Goal: Task Accomplishment & Management: Complete application form

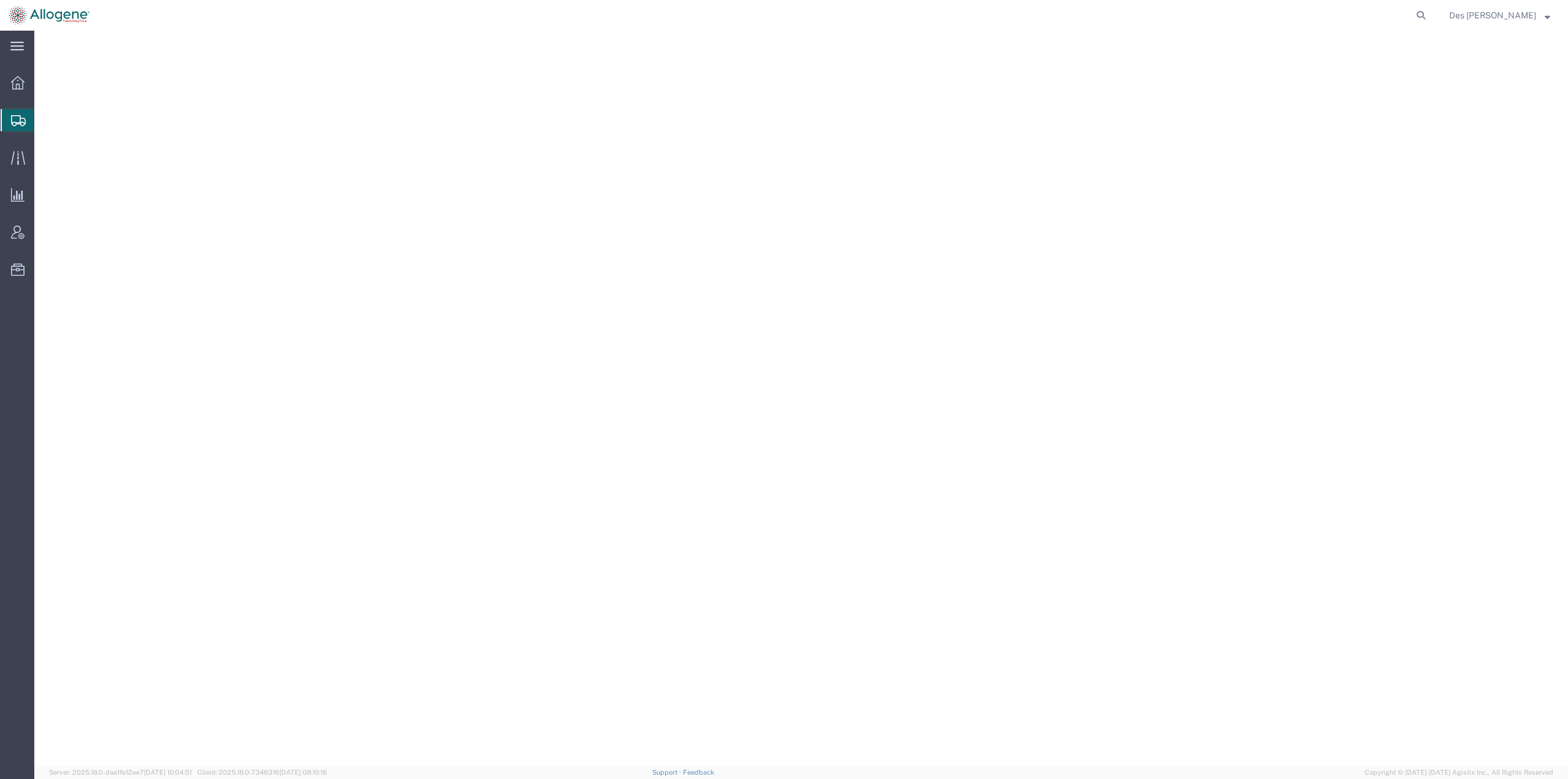
select select
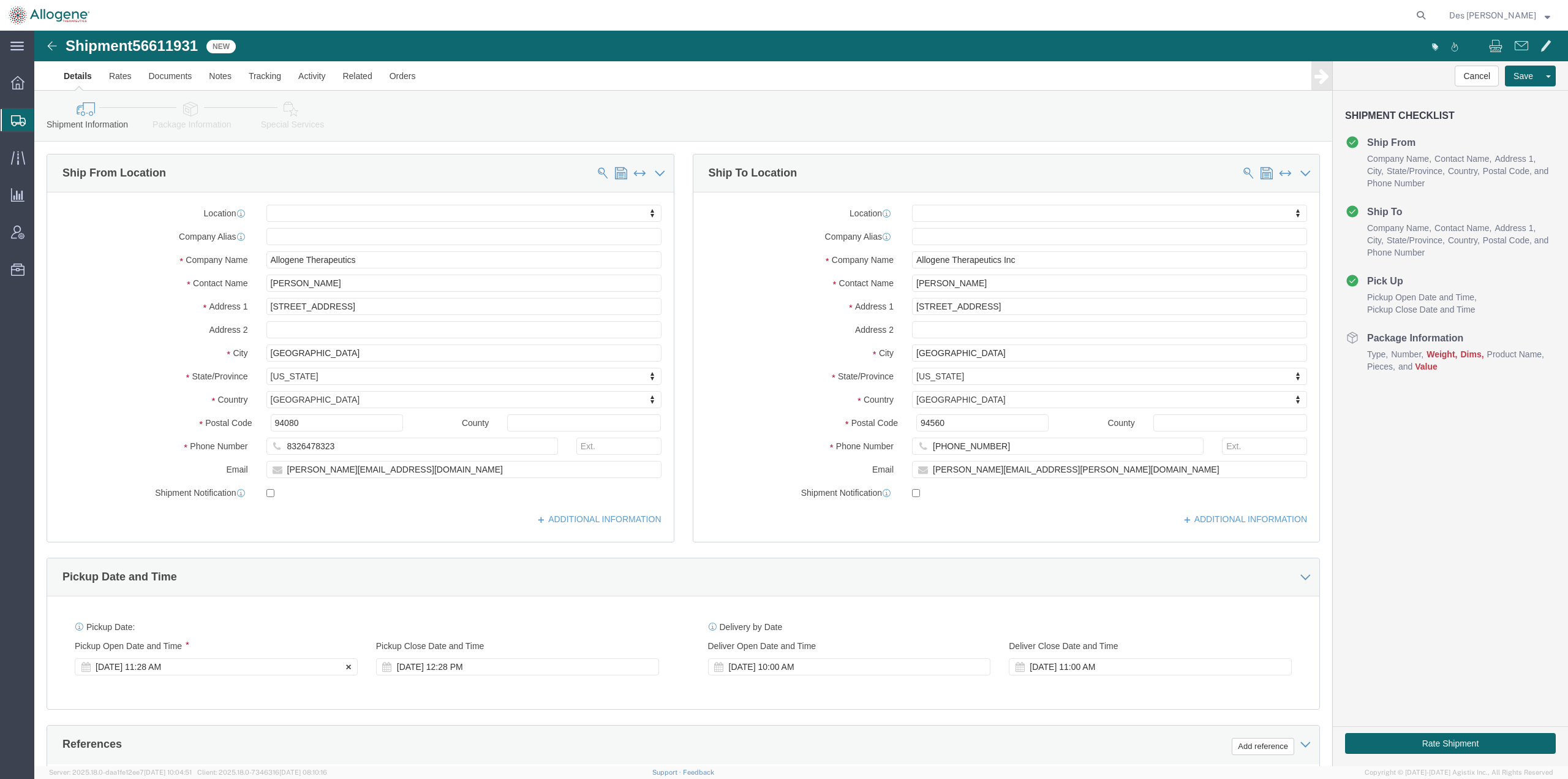
click div "[DATE] 11:28 AM"
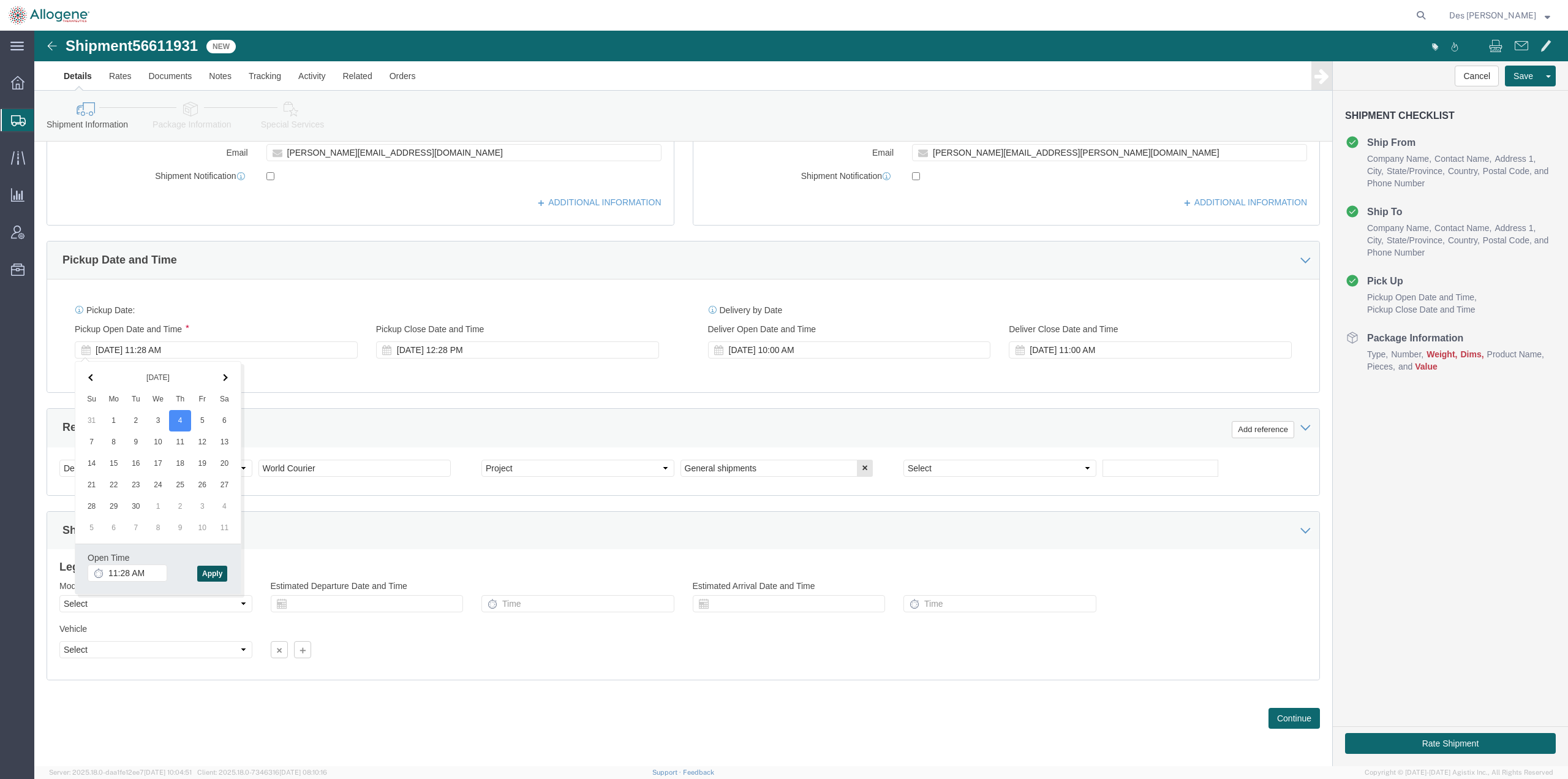
click button "Apply"
click div "[DATE] 11:28 AM"
click input "11:28 AM"
type input "11:00 AM"
click button "Apply"
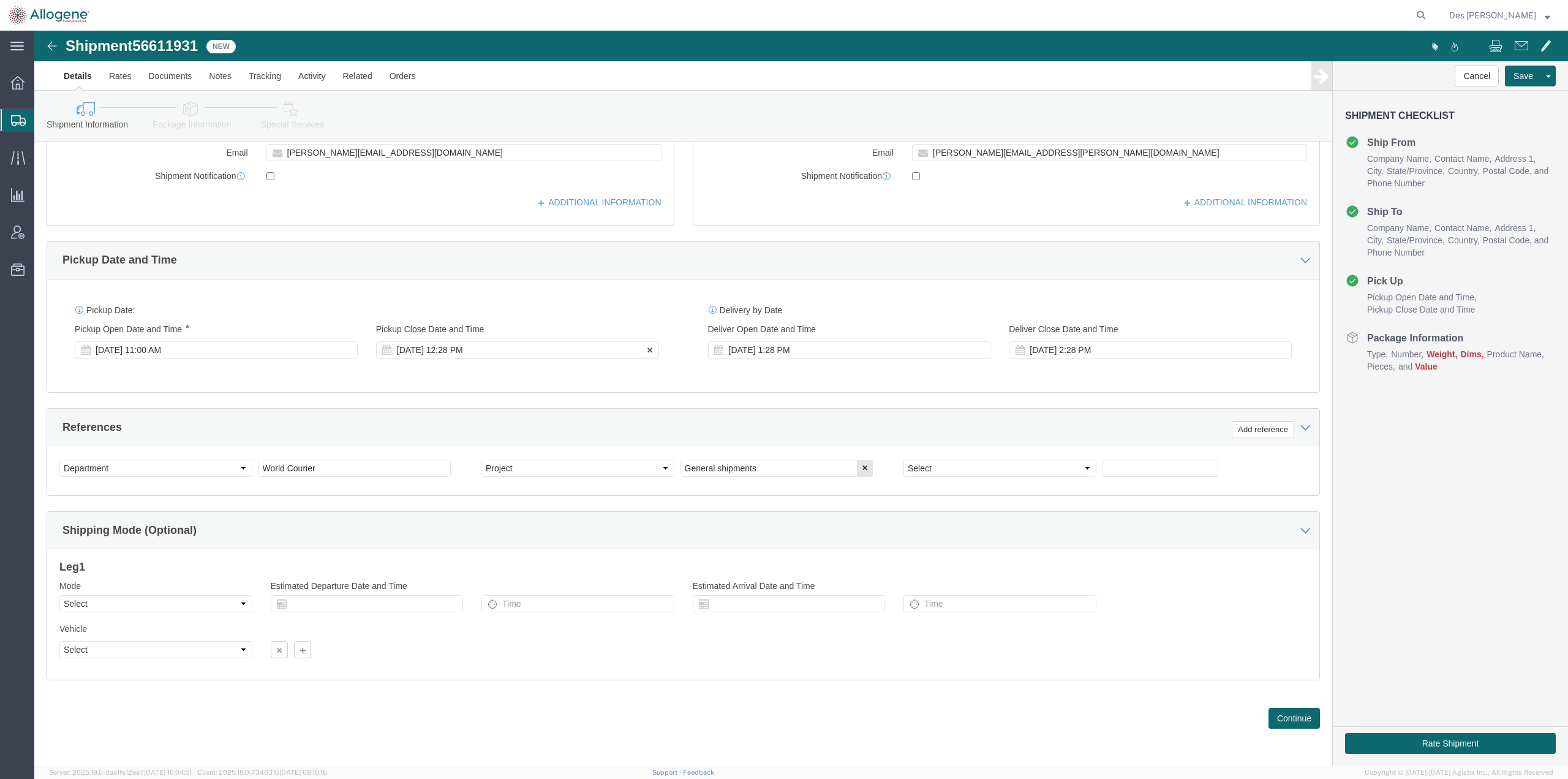
click div "[DATE] 12:28 PM"
click input "12:28 PM"
type input "12:00 PM"
click button "Apply"
click div "[DATE] 1:28 PM"
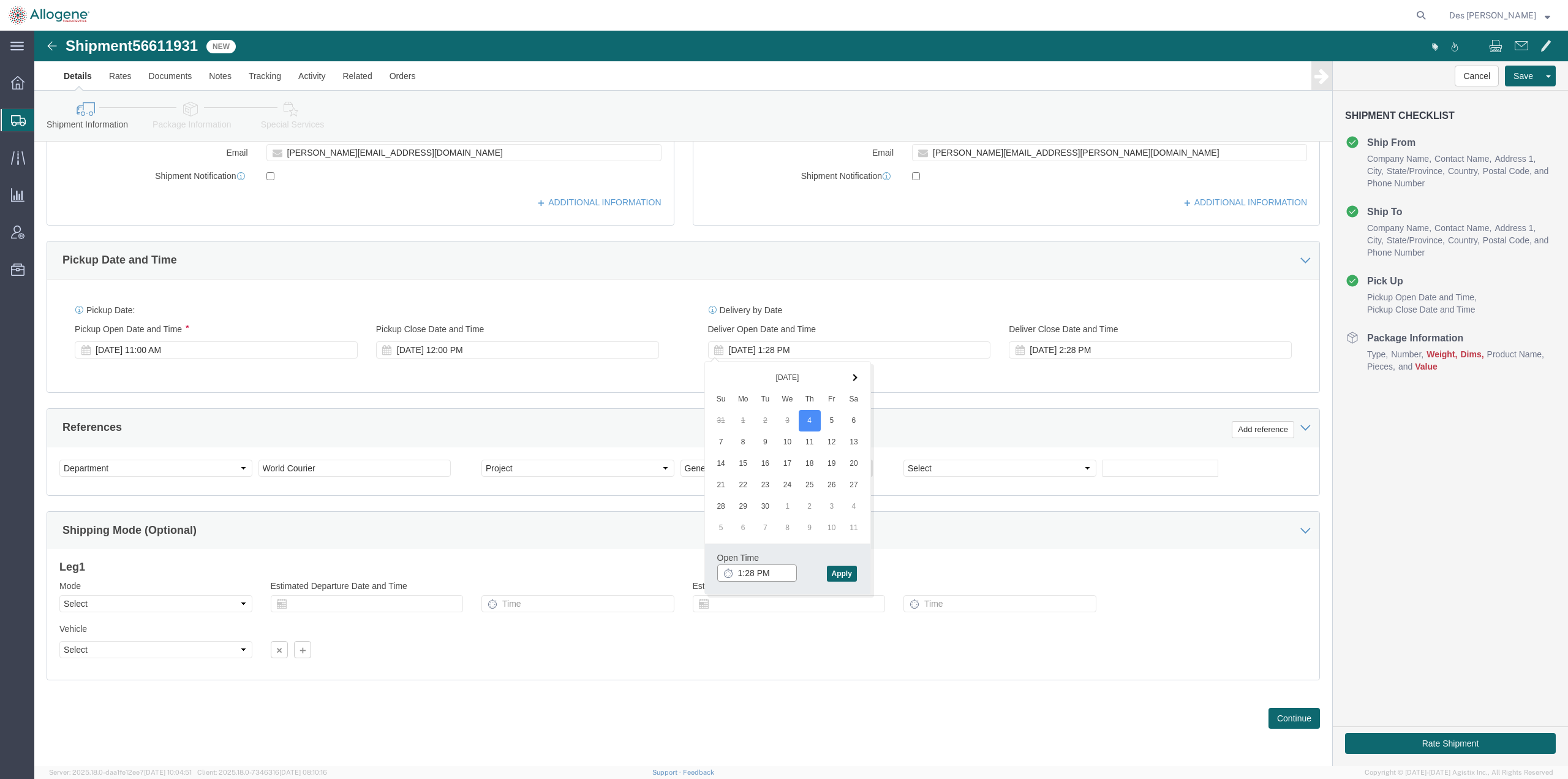
click input "1:28 PM"
type input "1:00 PM"
click button "Apply"
click div "[DATE] 2:28 PM"
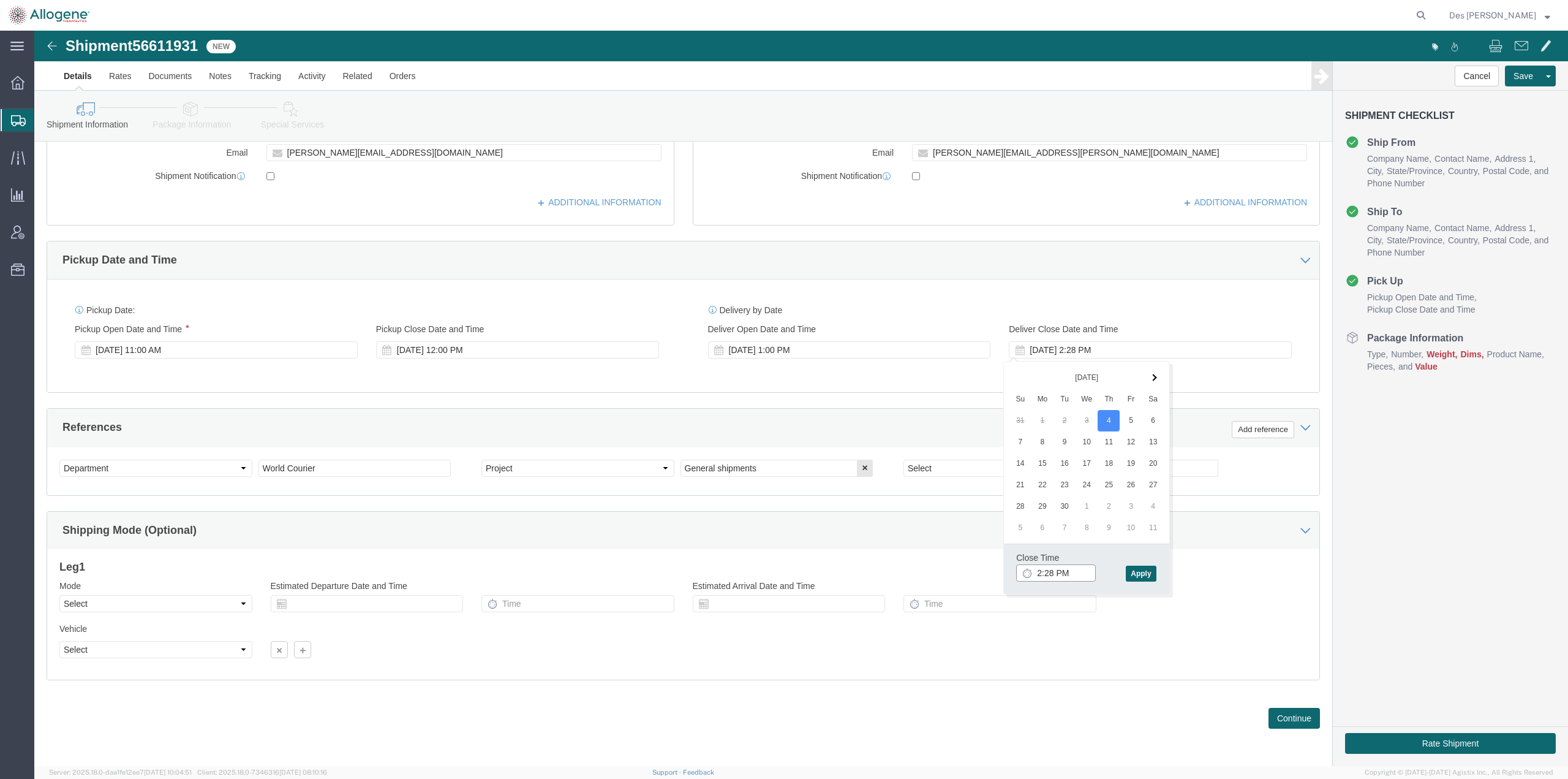
click input "2:28 PM"
type input "2:00 PM"
click button "Apply"
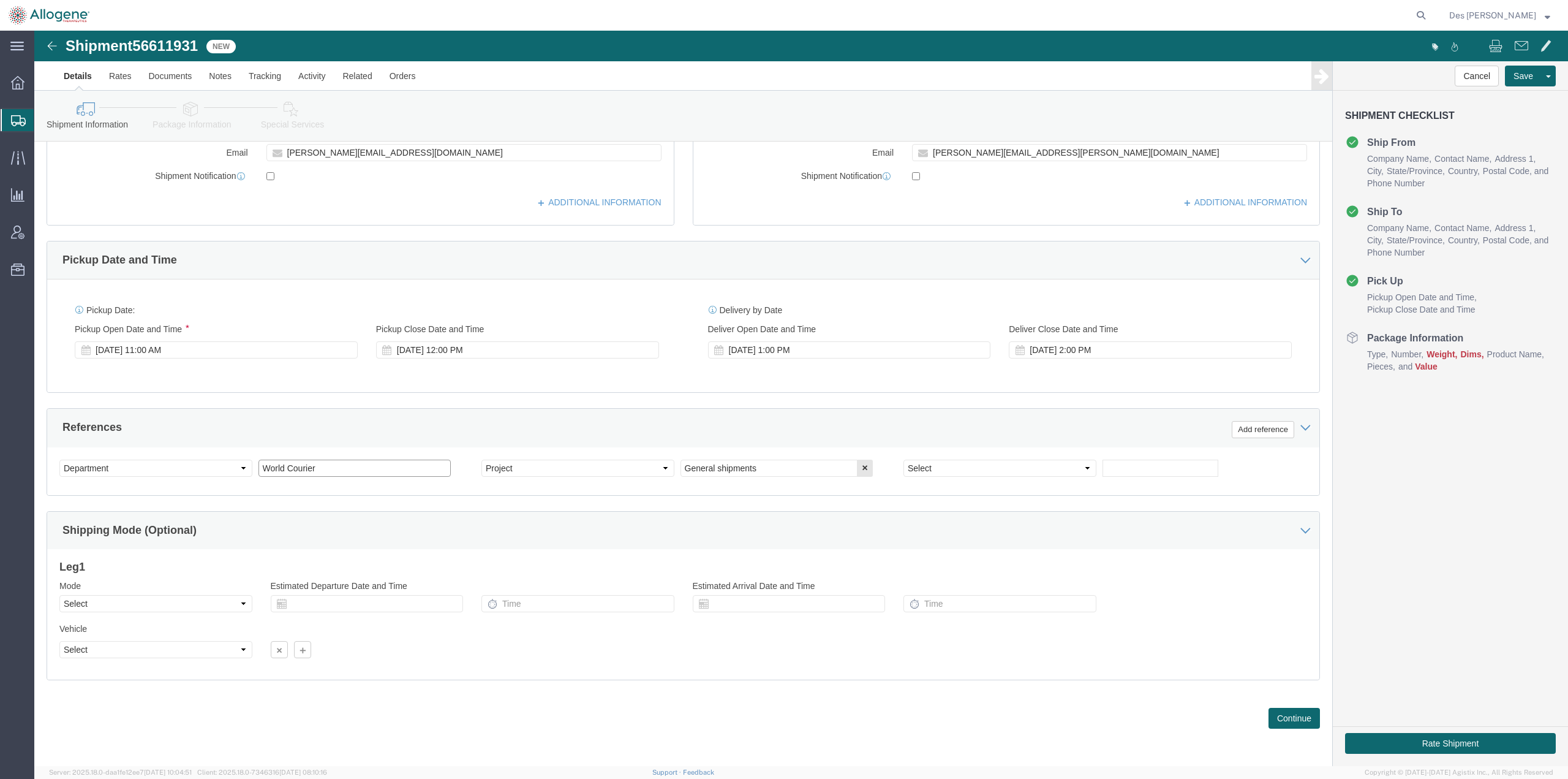
drag, startPoint x: 306, startPoint y: 436, endPoint x: 223, endPoint y: 430, distance: 83.2
click input "World Courier"
type input "General Request"
click select "Select Account Type Activity ID Airline Appointment Number ASN Batch Request # …"
select select "PURCHORD"
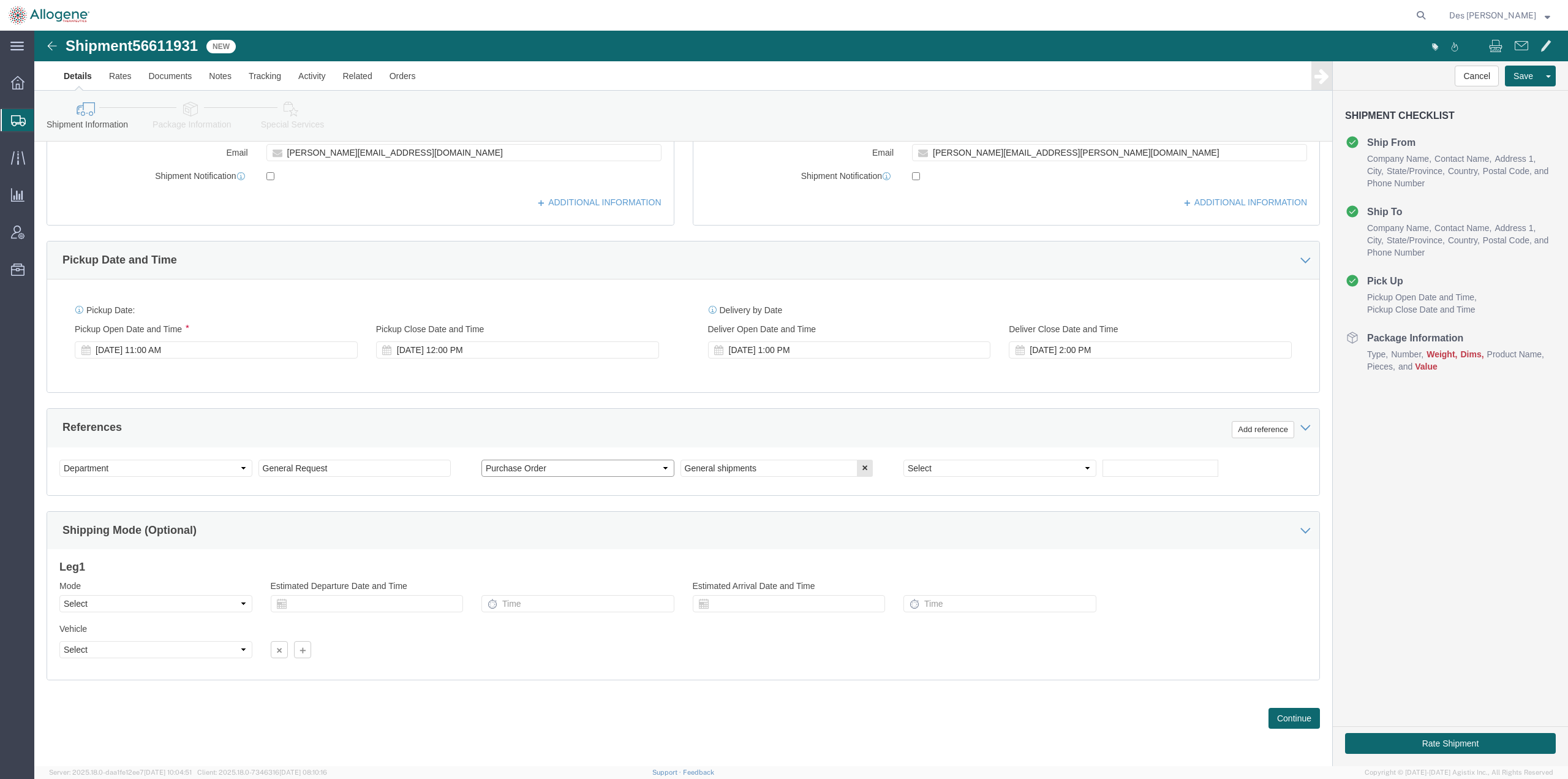
click select "Select Account Type Activity ID Airline Appointment Number ASN Batch Request # …"
drag, startPoint x: 728, startPoint y: 439, endPoint x: 602, endPoint y: 435, distance: 126.1
click div "Select Account Type Activity ID Airline Appointment Number ASN Batch Request # …"
type input "2952"
click button "Continue"
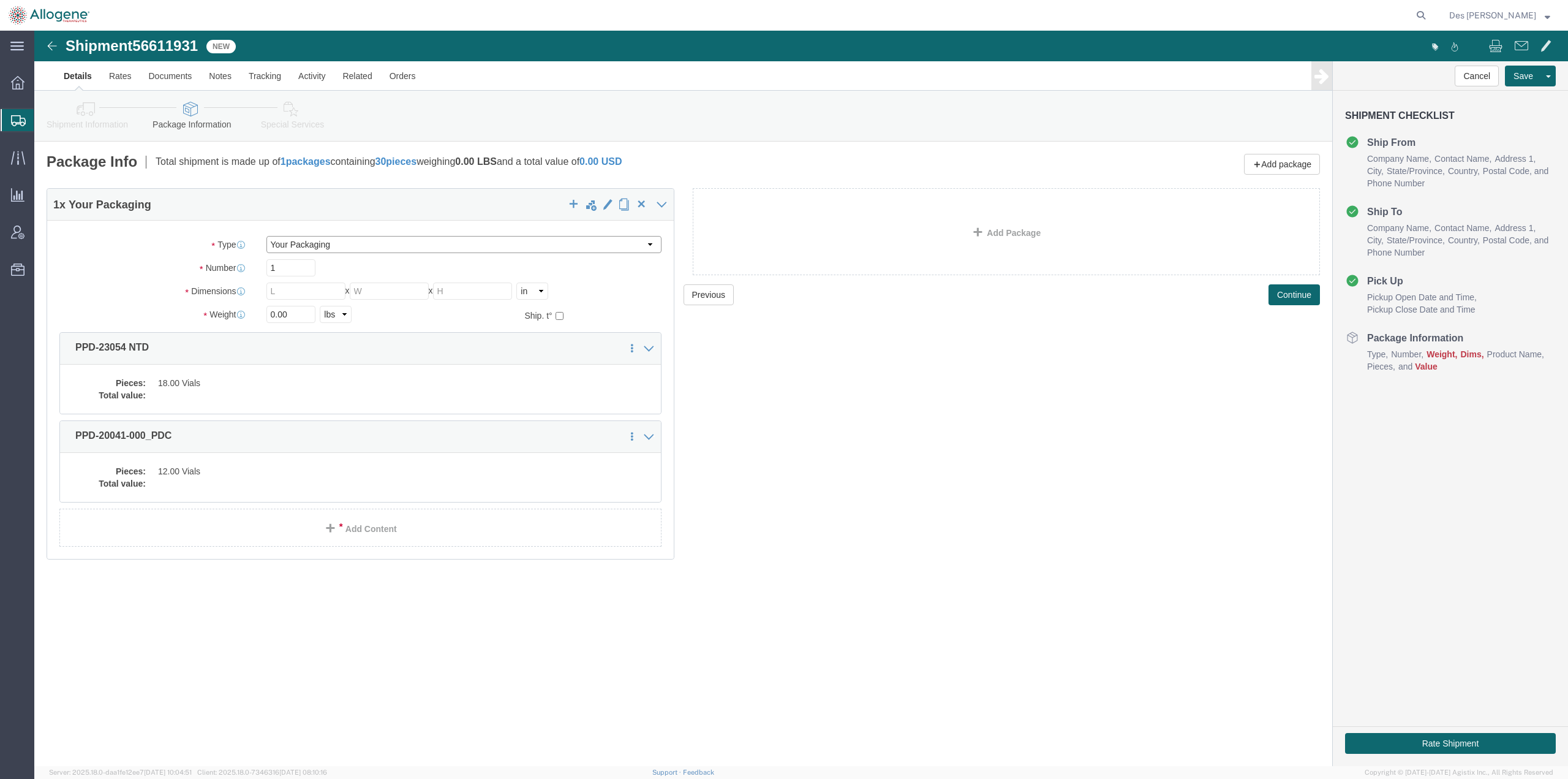
click select "Select [DATE] Ambient [DATE] Dry Ice BC30 BC30 Ambient BC42 BC42 Frozen BC61 (C…"
select select "SS01"
click select "Select [DATE] Ambient [DATE] Dry Ice BC30 BC30 Ambient BC42 BC42 Frozen BC61 (C…"
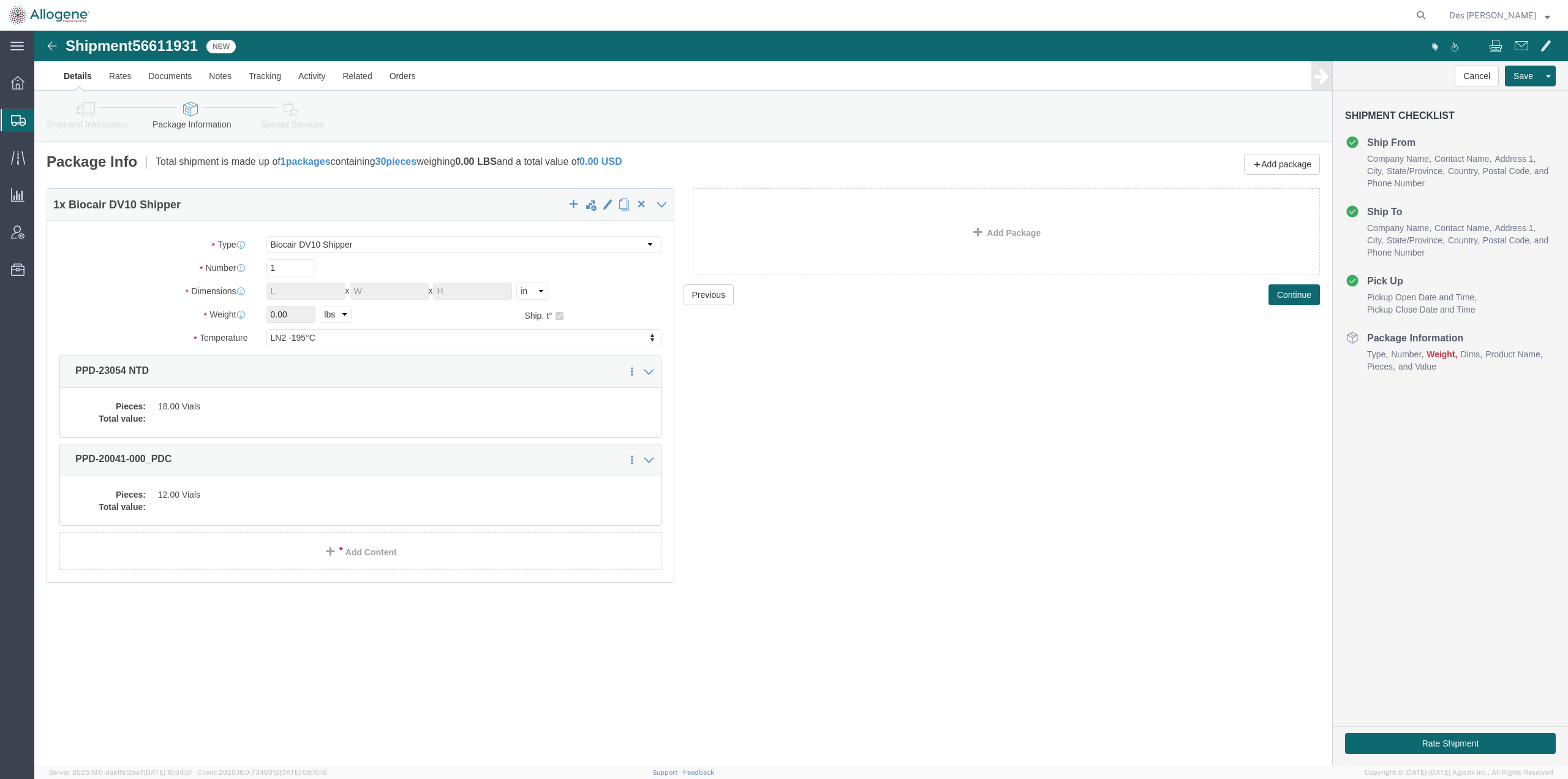
click div "Shipment 56611931 New Details Rates Documents Notes Tracking Activity Related O…"
click dd "18.00 Vials"
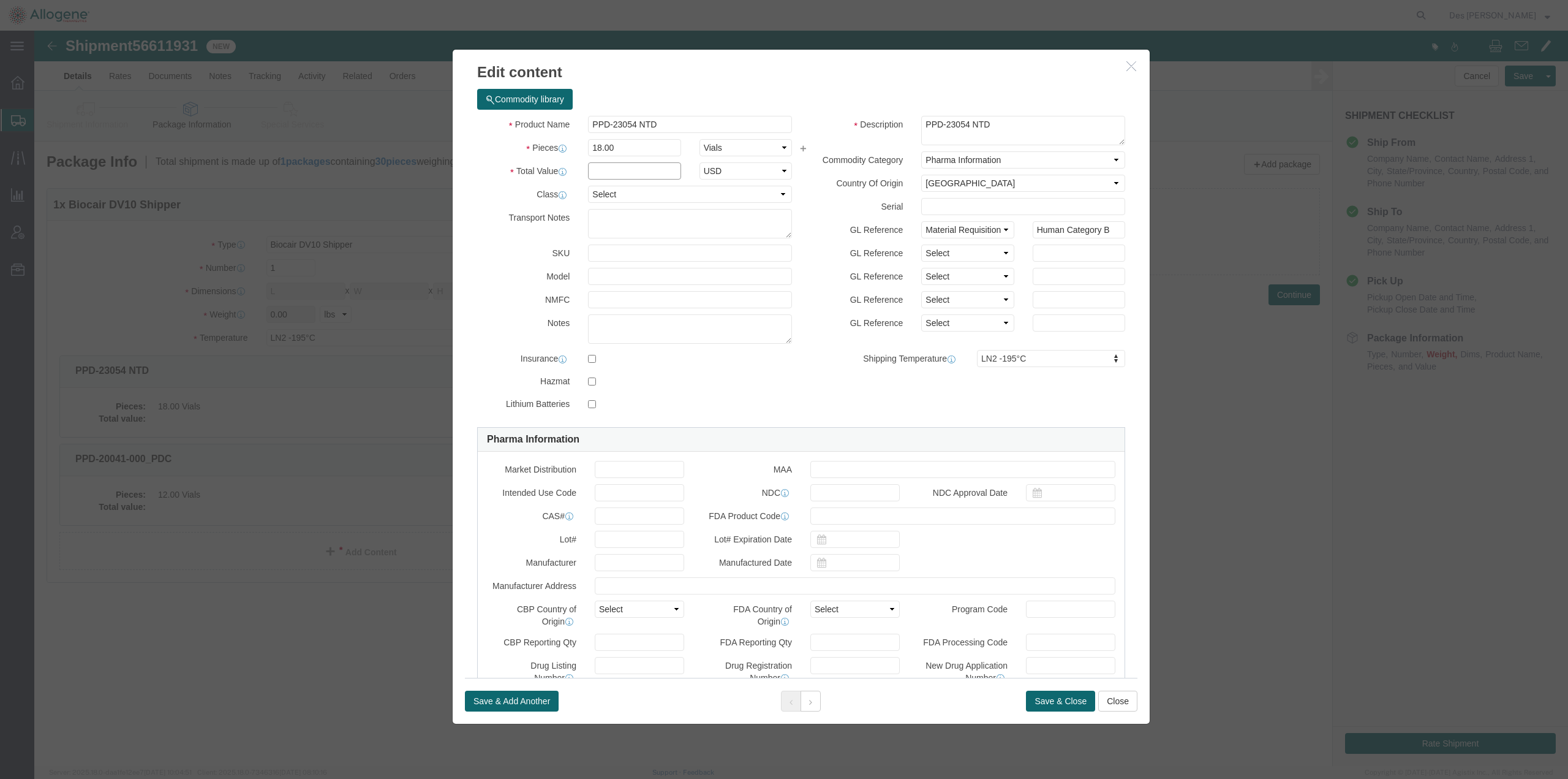
click input "text"
type input "1"
click label
click input "checkbox"
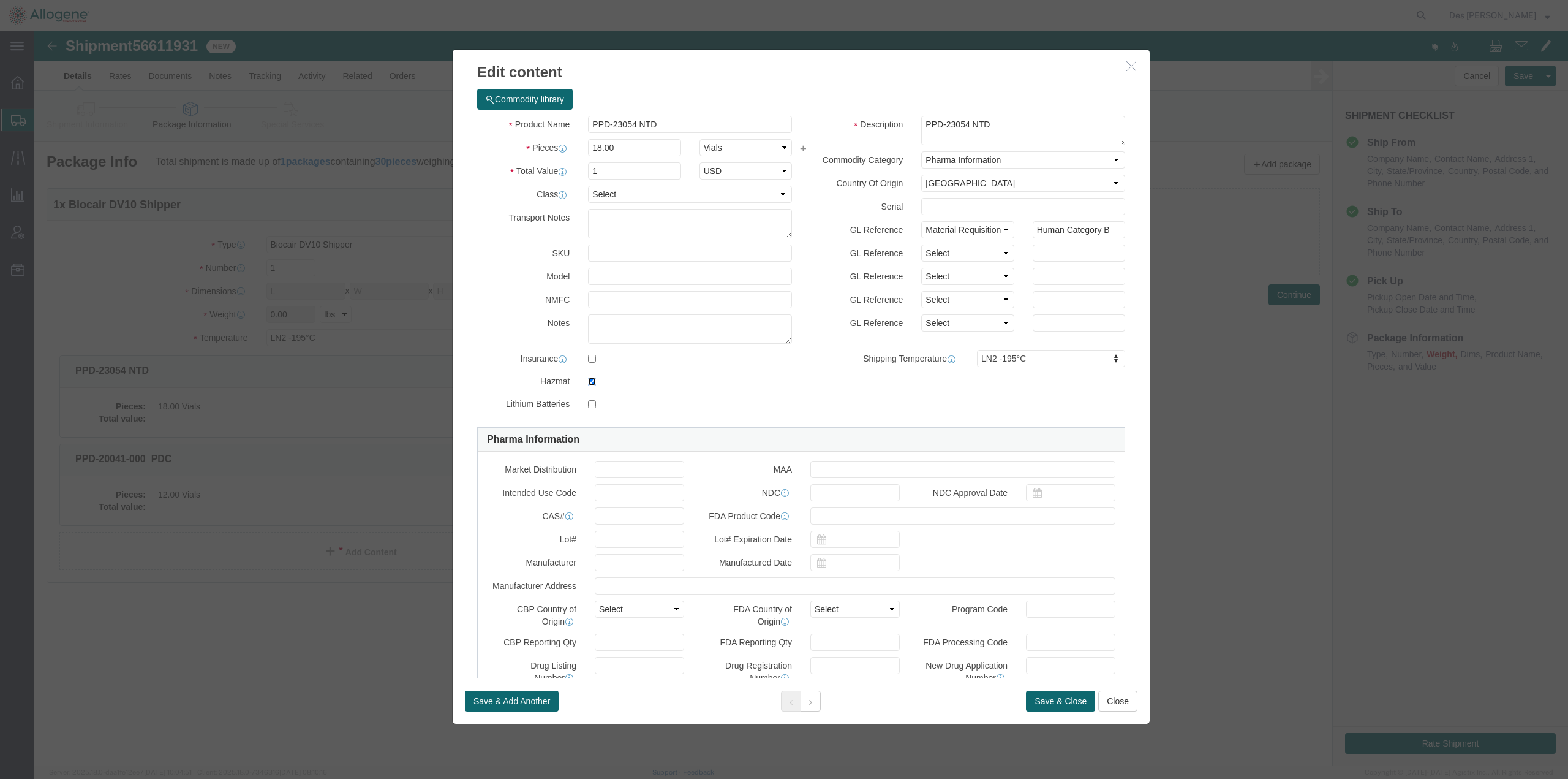
checkbox input "false"
click button "Save & Close"
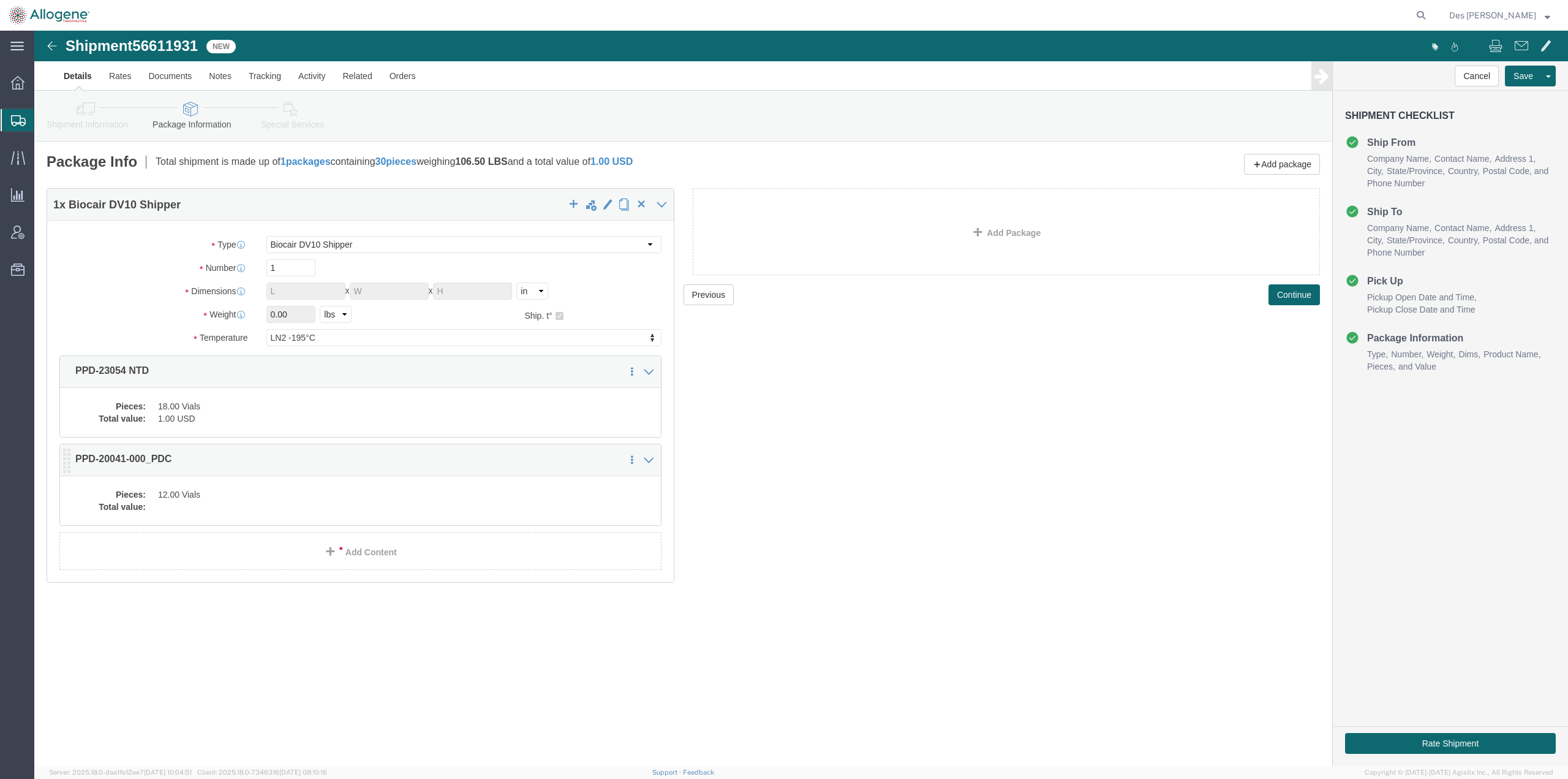
click dd "12.00 Vials"
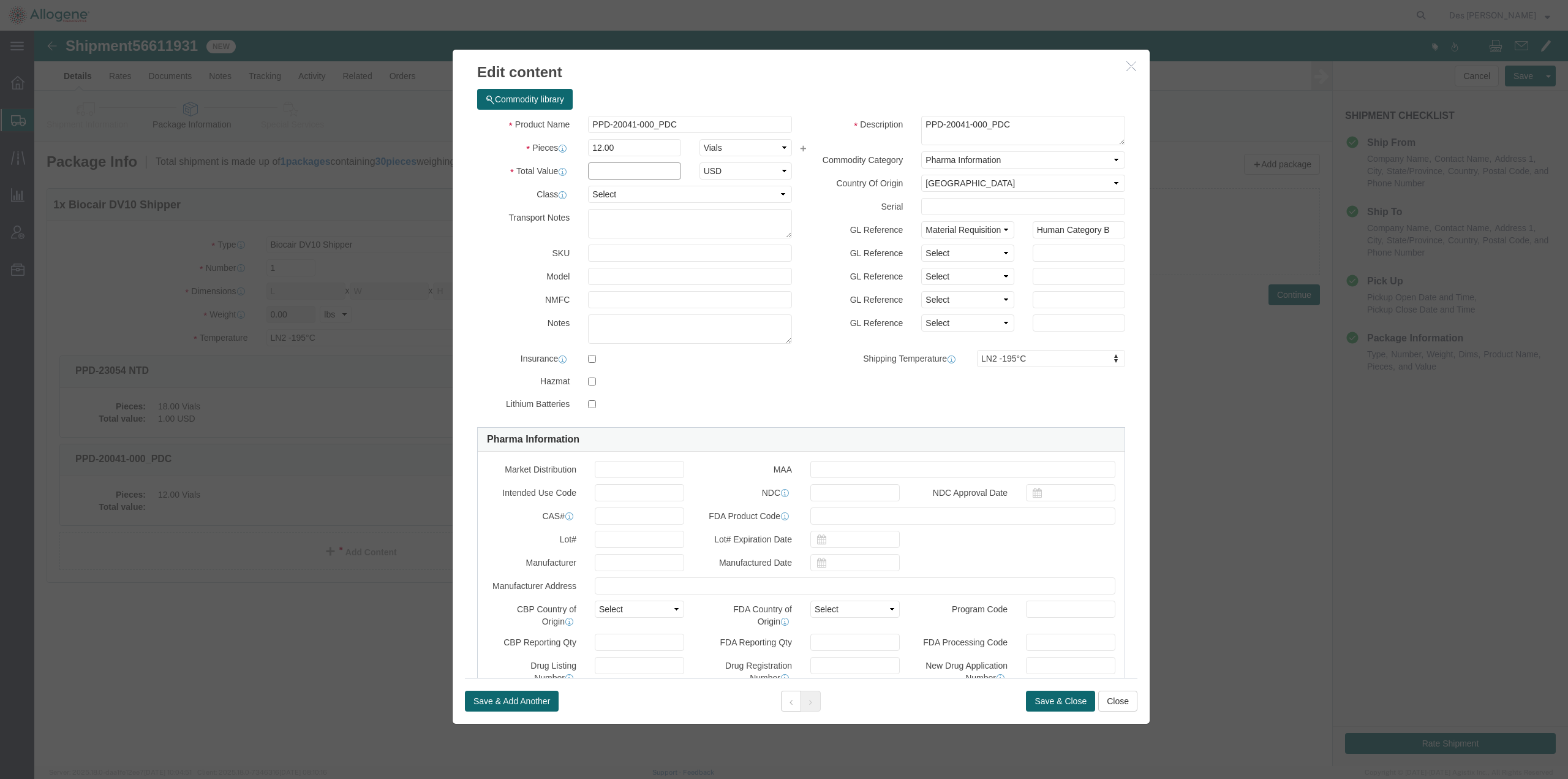
click input "text"
type input "1"
click button "Save & Close"
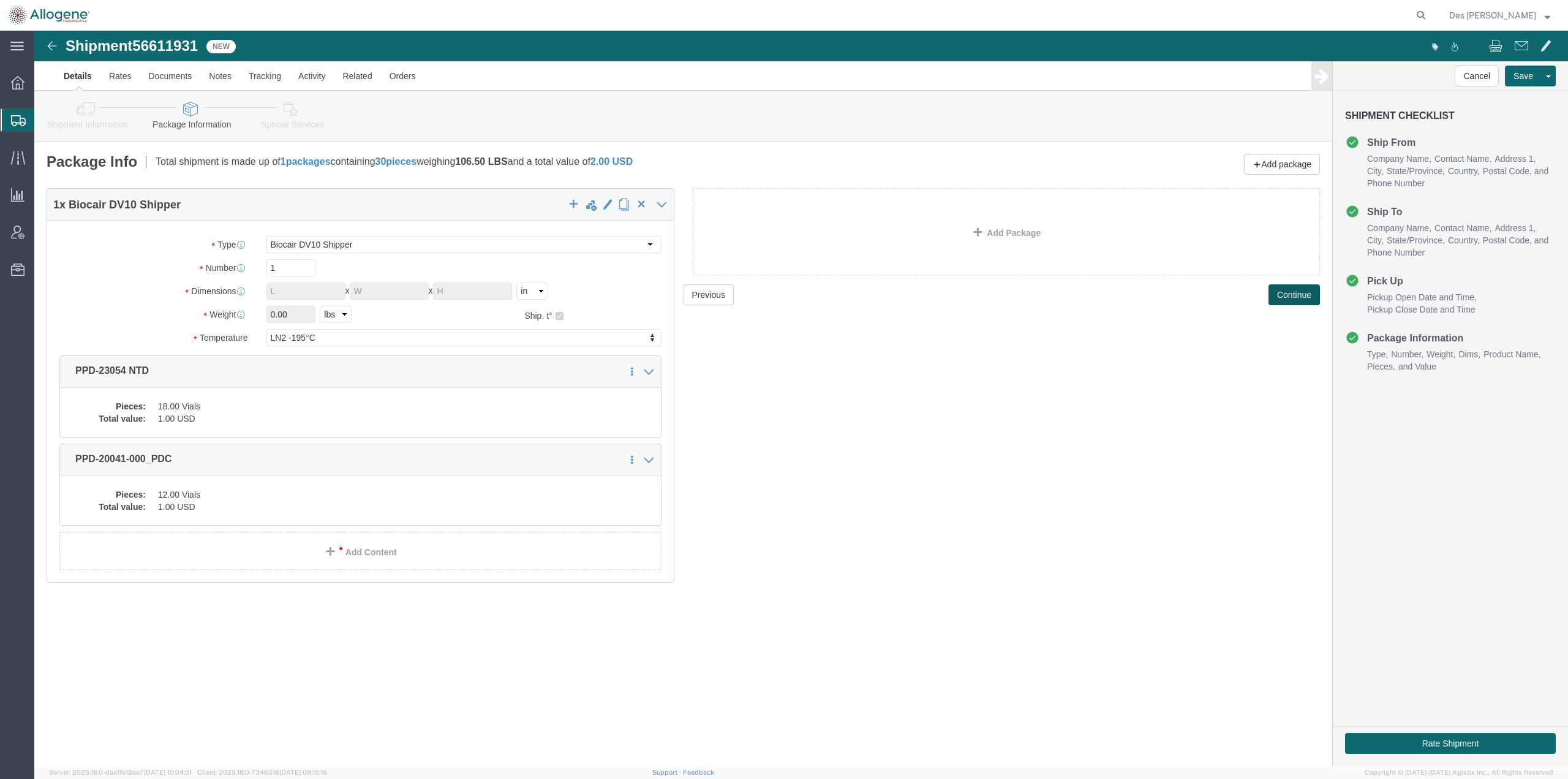
click button "Continue"
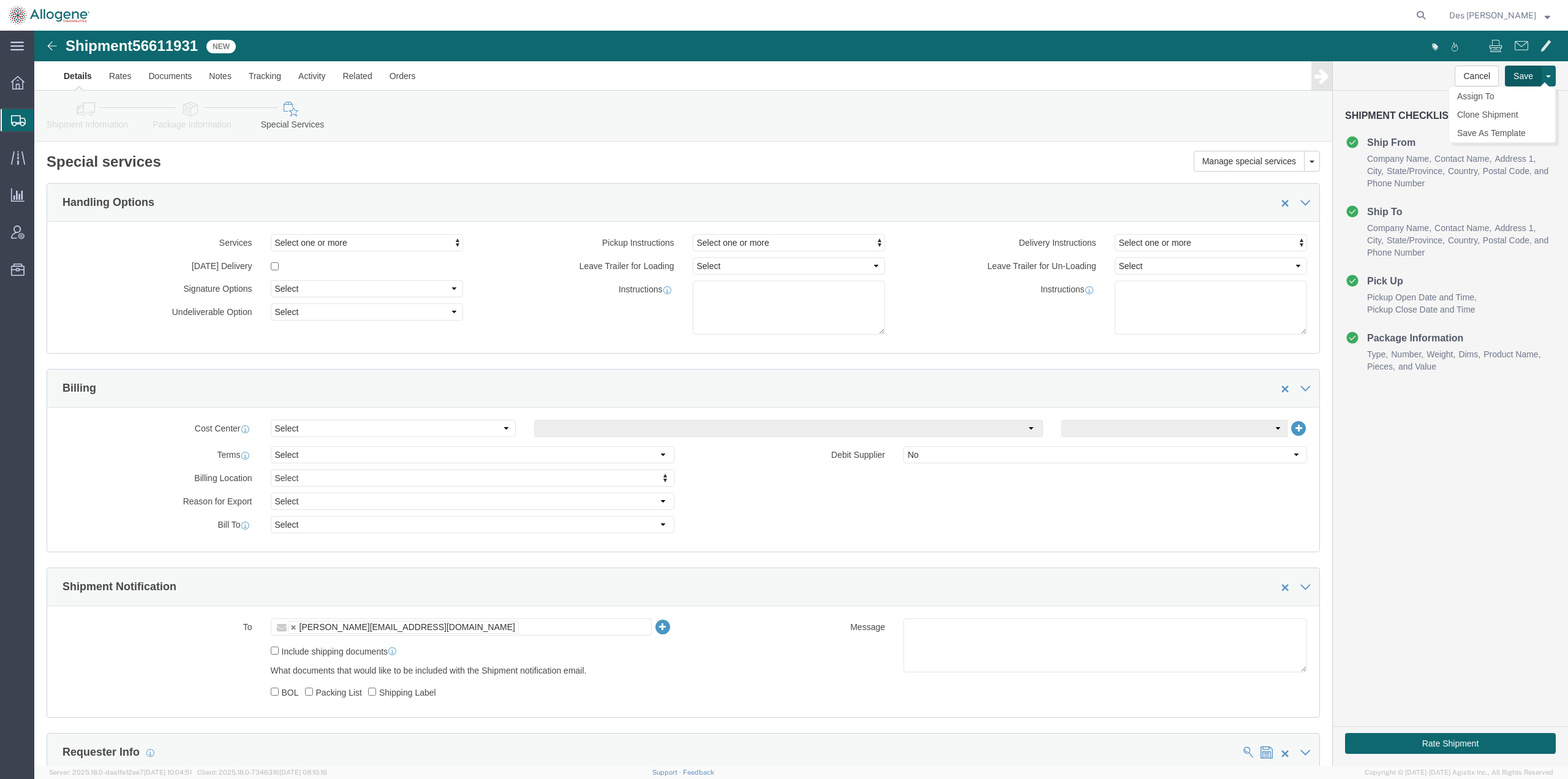
click button "Save"
click textarea
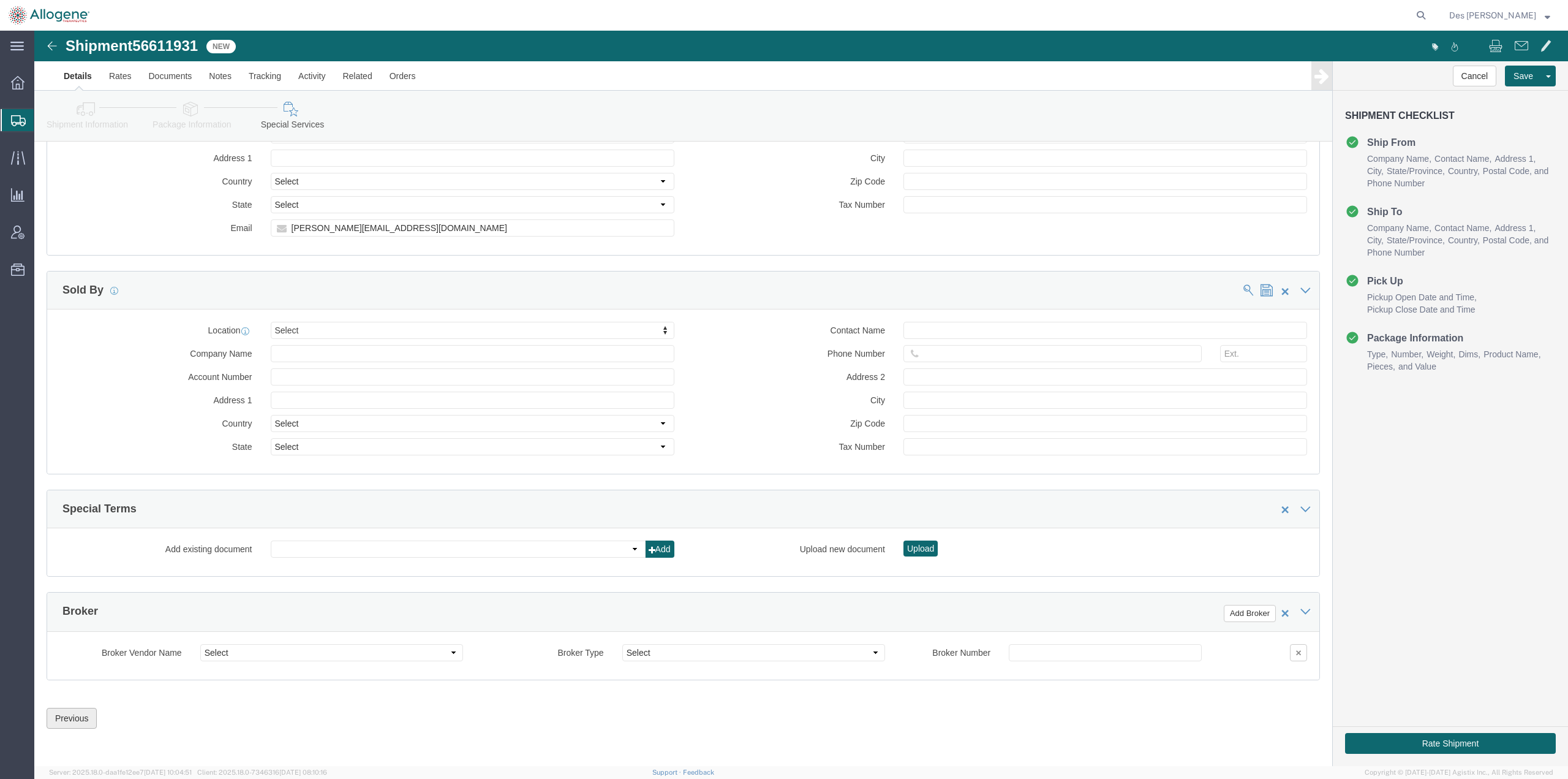
drag, startPoint x: 33, startPoint y: 687, endPoint x: 41, endPoint y: 688, distance: 8.1
click button "Previous"
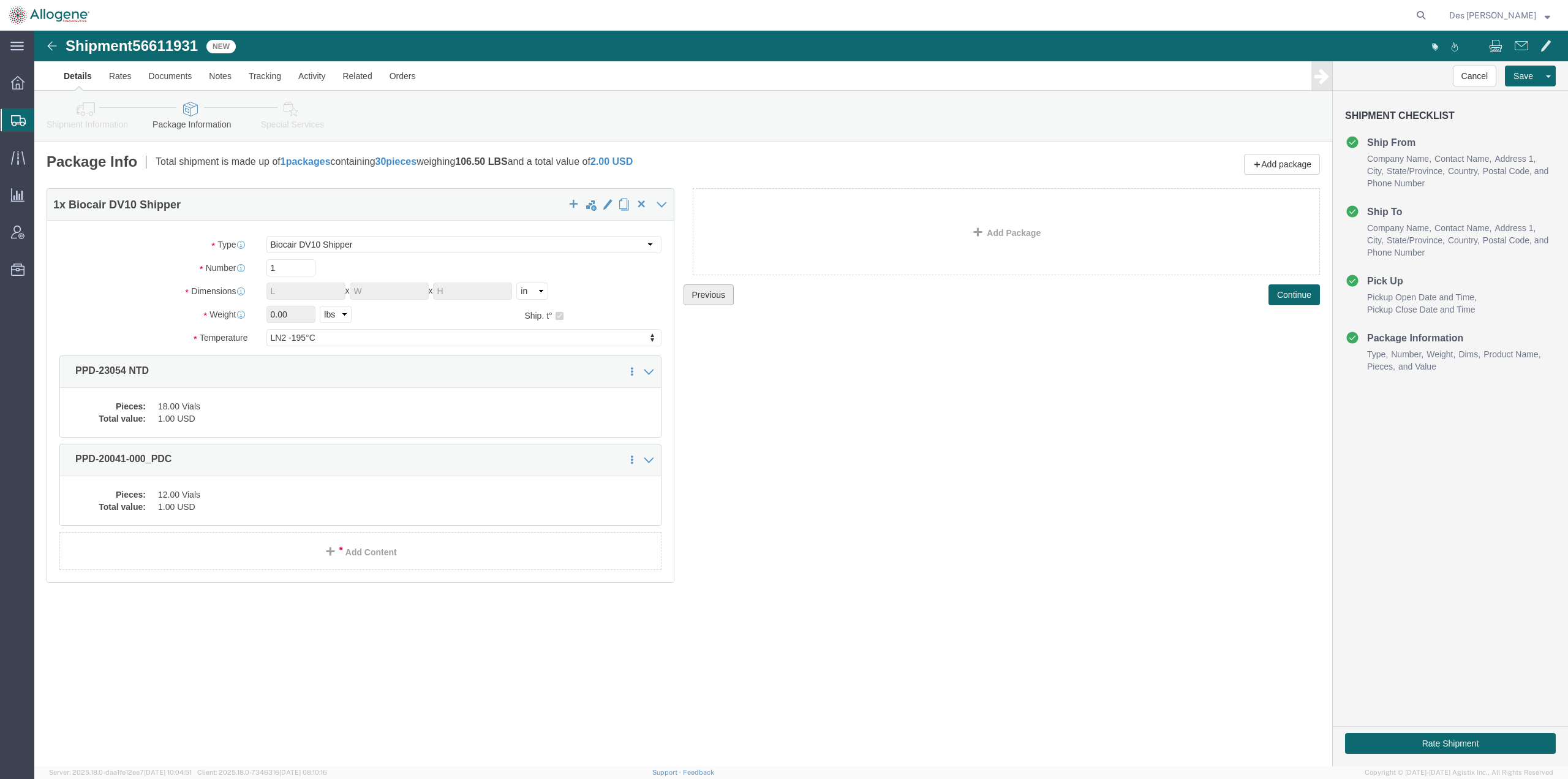
scroll to position [0, 0]
click button "Continue"
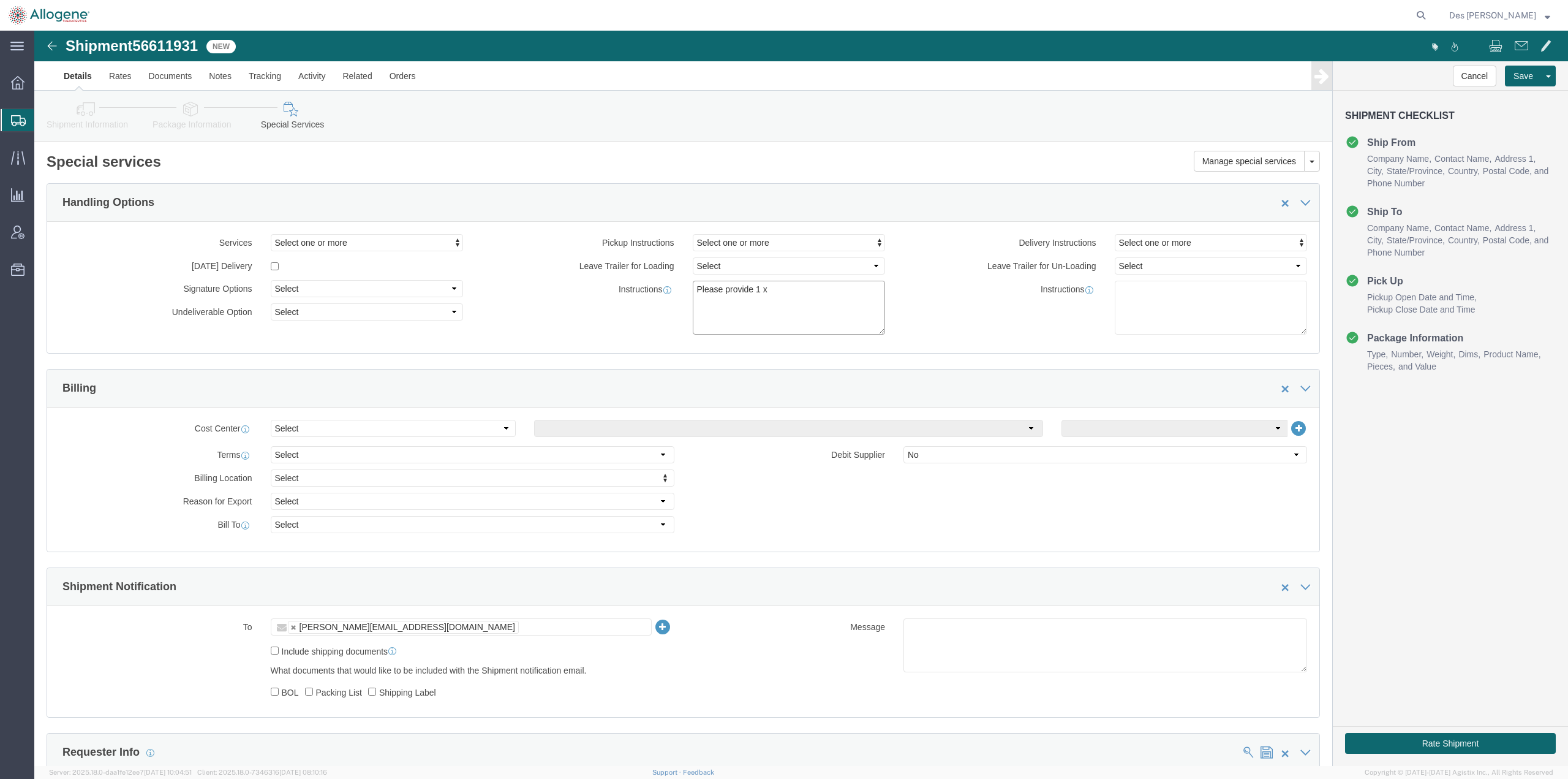
click textarea "Please provide 1 x"
type textarea "Please provide 1 x DV10 with live link"
click button "Save"
click button "Rate Shipment"
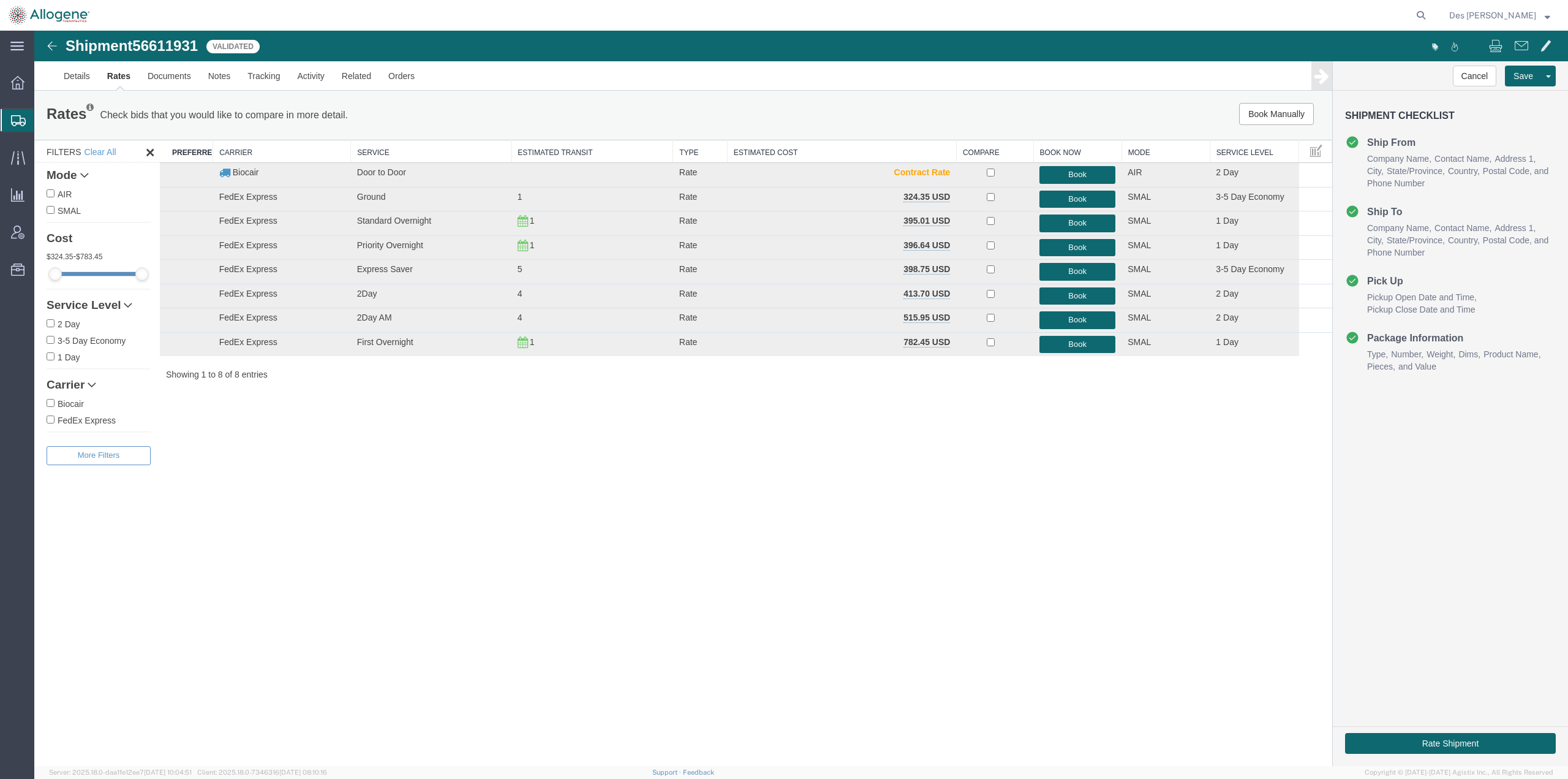
click at [652, 527] on div "Shipment 56611931 8 of 8 Validated Details Rates Documents Notes Tracking Activ…" at bounding box center [801, 398] width 1534 height 735
click at [1071, 170] on button "Book" at bounding box center [1077, 175] width 76 height 17
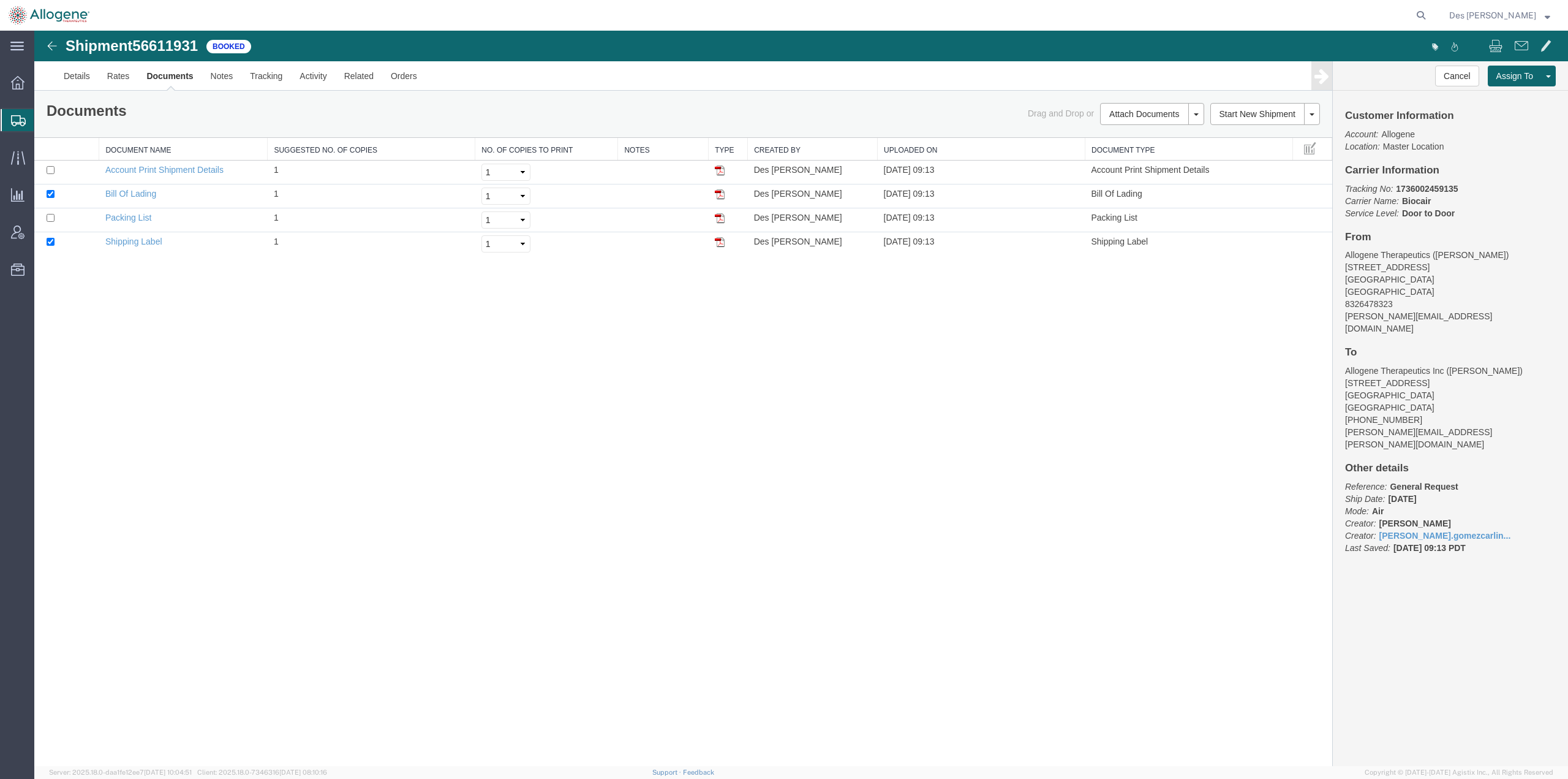
click at [162, 74] on link "Documents" at bounding box center [170, 76] width 64 height 29
click at [172, 74] on link "Documents" at bounding box center [170, 76] width 64 height 29
click at [83, 77] on link "Details" at bounding box center [77, 76] width 43 height 29
